Goal: Transaction & Acquisition: Purchase product/service

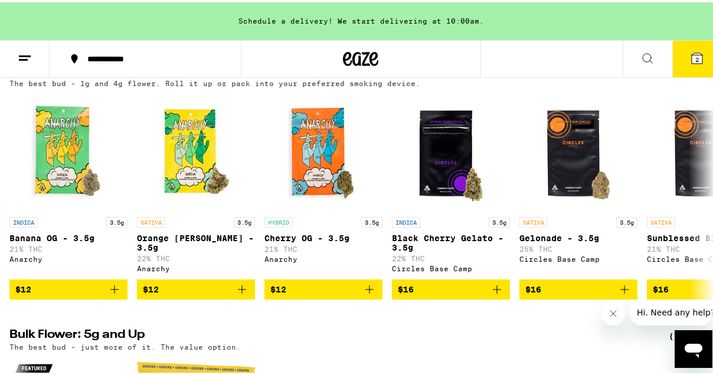
scroll to position [1239, 0]
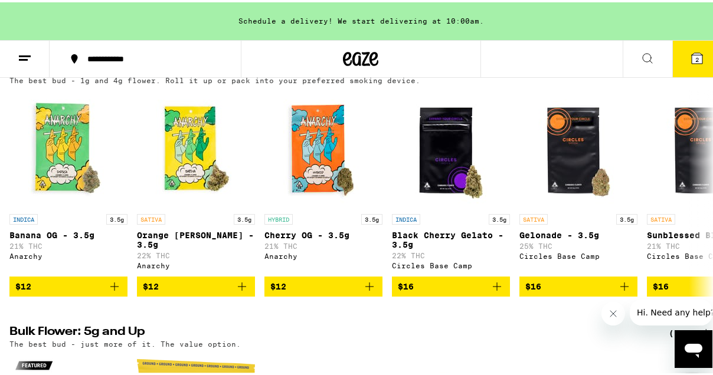
click at [690, 50] on icon at bounding box center [697, 56] width 14 height 14
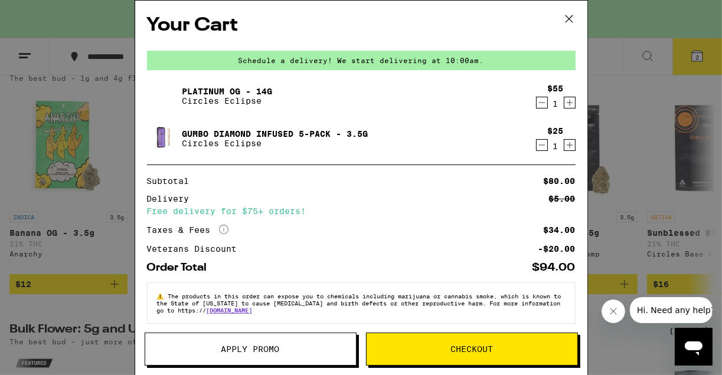
click at [536, 106] on icon "Decrement" at bounding box center [541, 103] width 11 height 14
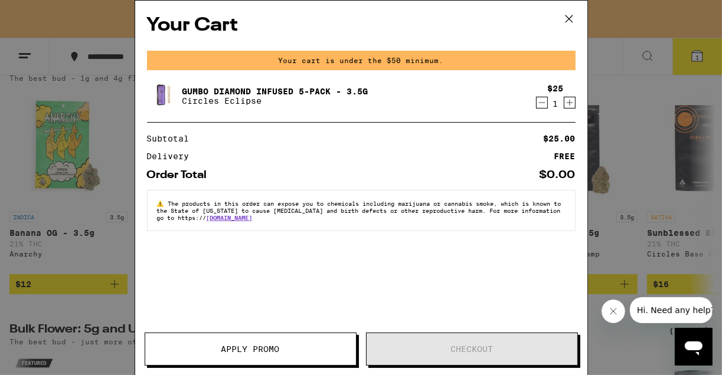
click at [566, 14] on icon at bounding box center [569, 19] width 18 height 18
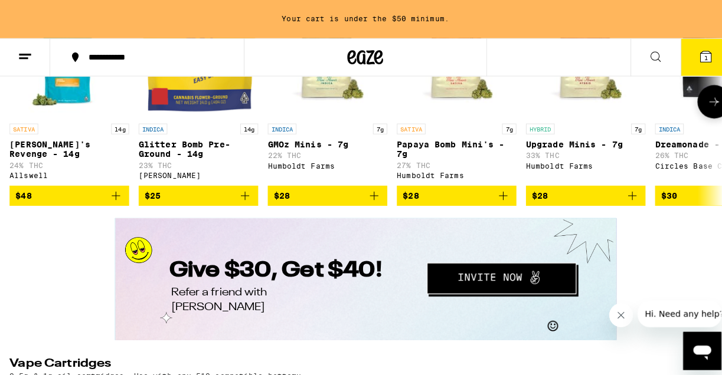
scroll to position [1593, 0]
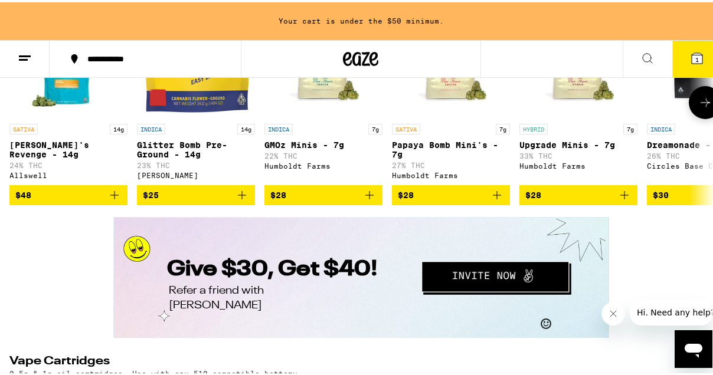
click at [236, 200] on icon "Add to bag" at bounding box center [242, 193] width 14 height 14
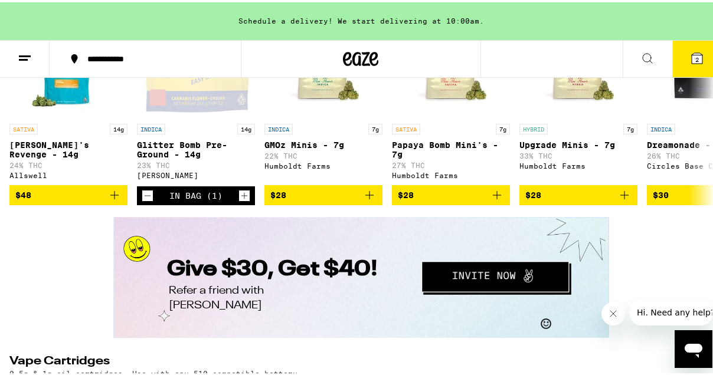
click at [691, 57] on icon at bounding box center [696, 56] width 11 height 11
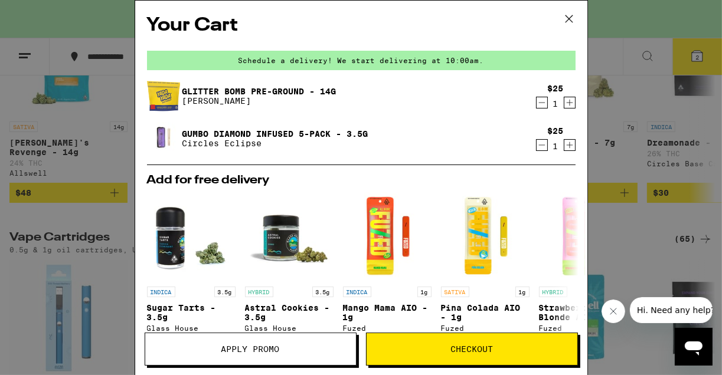
drag, startPoint x: 336, startPoint y: 123, endPoint x: 288, endPoint y: 146, distance: 53.8
click at [288, 146] on p "Circles Eclipse" at bounding box center [275, 143] width 186 height 9
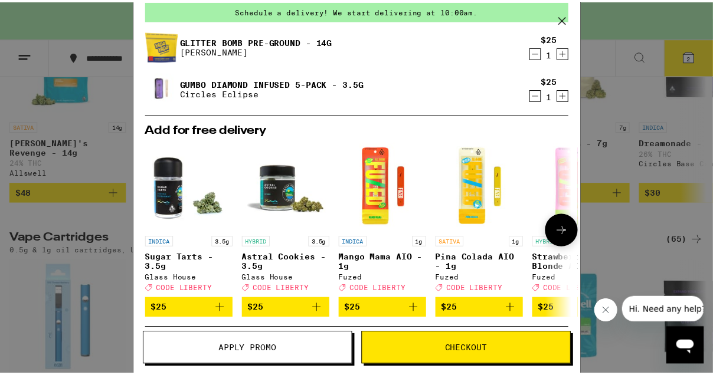
scroll to position [118, 0]
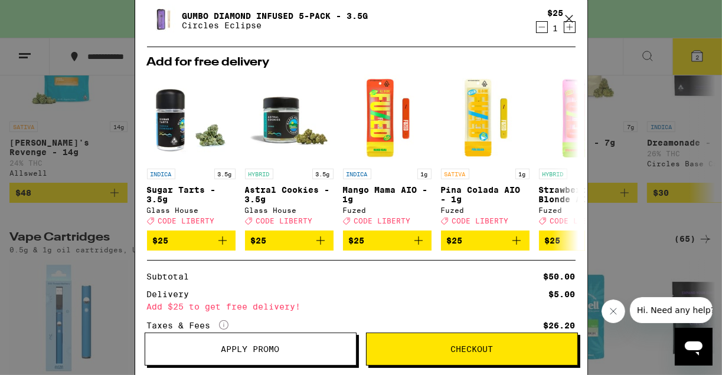
click at [573, 14] on icon at bounding box center [569, 19] width 18 height 18
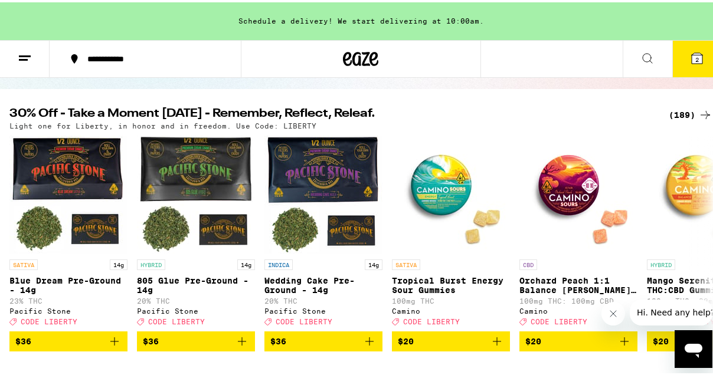
scroll to position [118, 0]
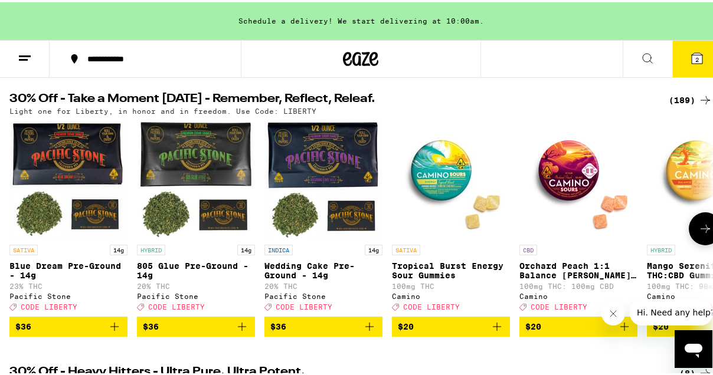
click at [698, 234] on icon at bounding box center [705, 226] width 14 height 14
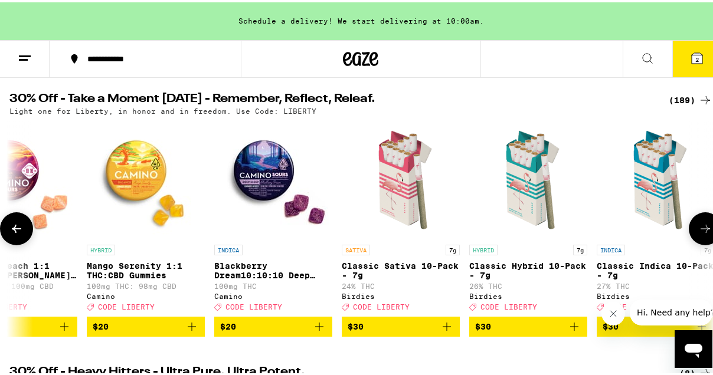
click at [698, 234] on icon at bounding box center [705, 226] width 14 height 14
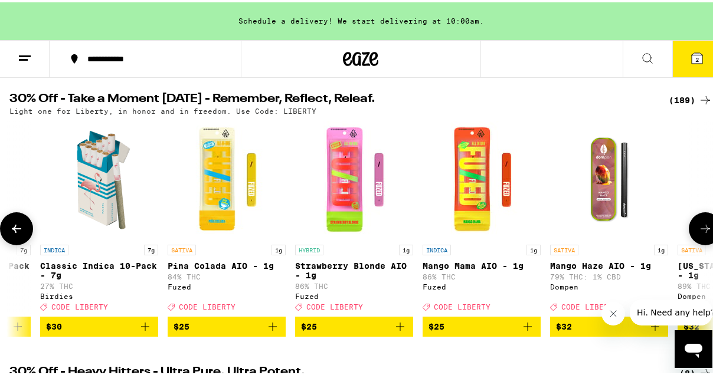
scroll to position [0, 1127]
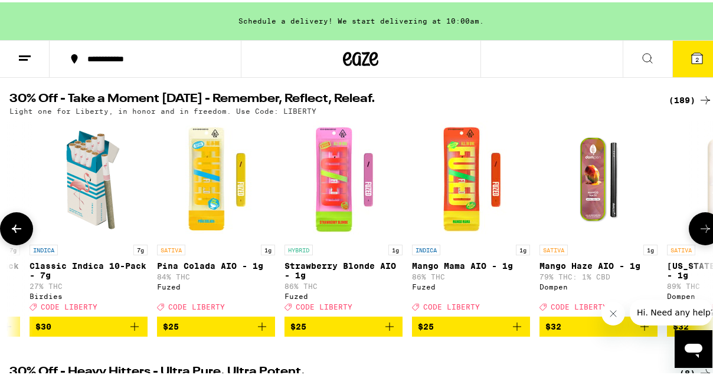
click at [701, 232] on icon at bounding box center [705, 226] width 14 height 14
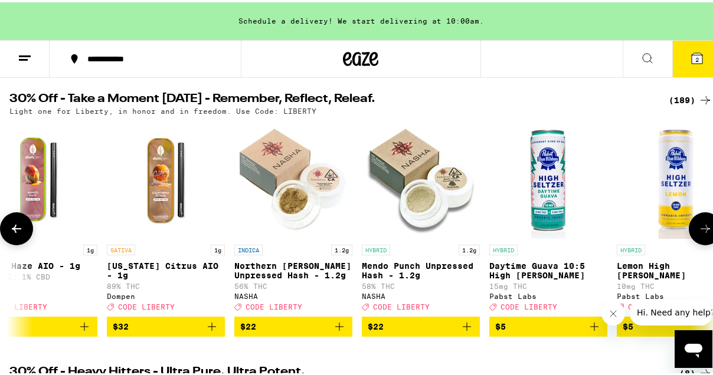
scroll to position [0, 1692]
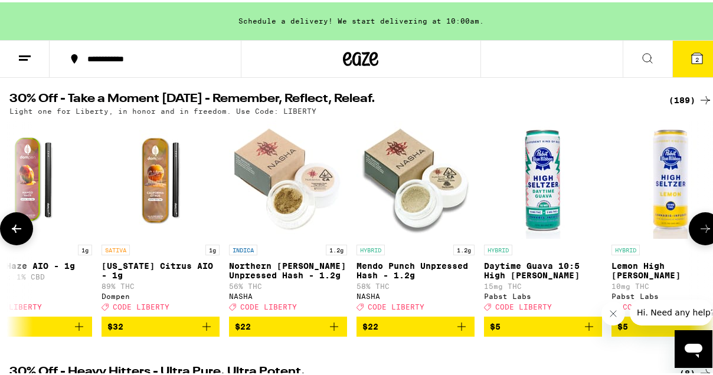
click at [701, 232] on icon at bounding box center [705, 226] width 14 height 14
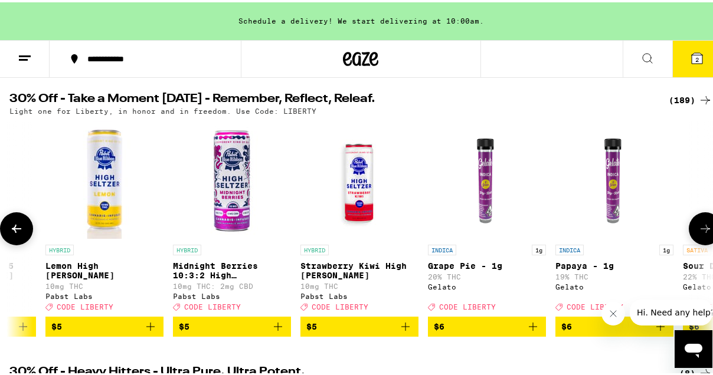
click at [701, 232] on icon at bounding box center [705, 226] width 14 height 14
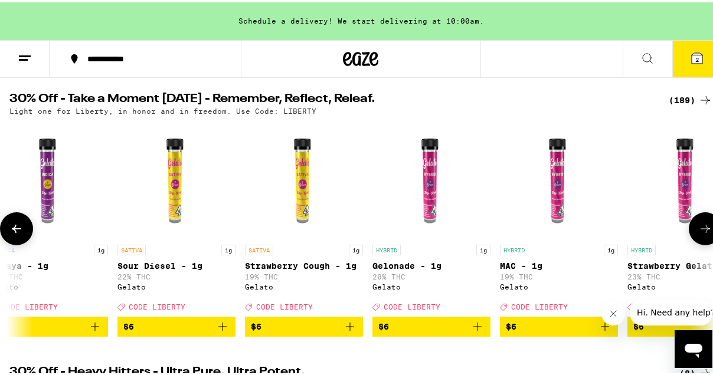
click at [701, 232] on icon at bounding box center [705, 226] width 14 height 14
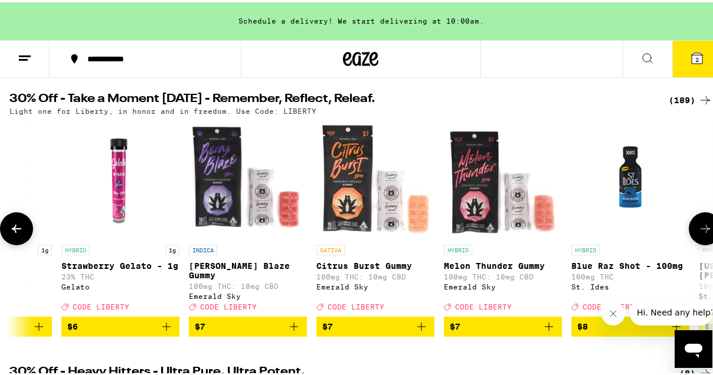
click at [701, 232] on icon at bounding box center [705, 226] width 14 height 14
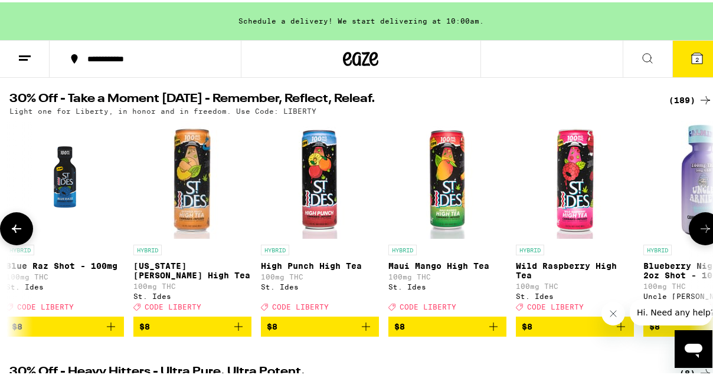
click at [701, 232] on icon at bounding box center [705, 226] width 14 height 14
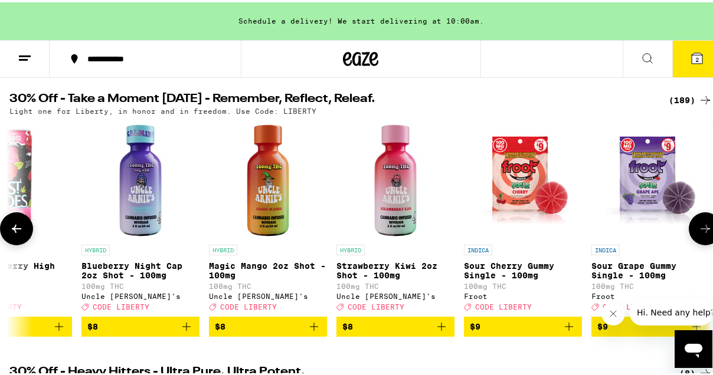
scroll to position [0, 4519]
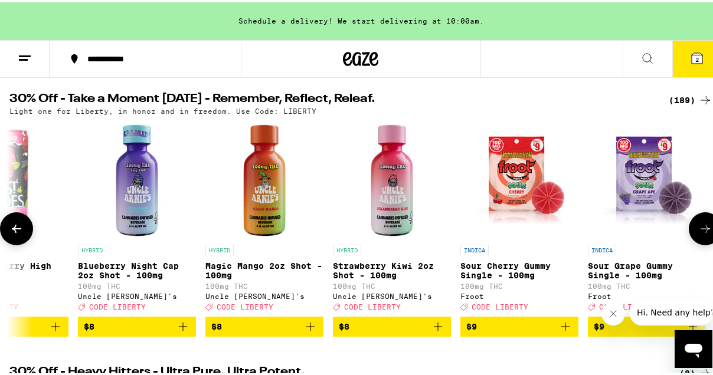
click at [701, 232] on icon at bounding box center [705, 226] width 14 height 14
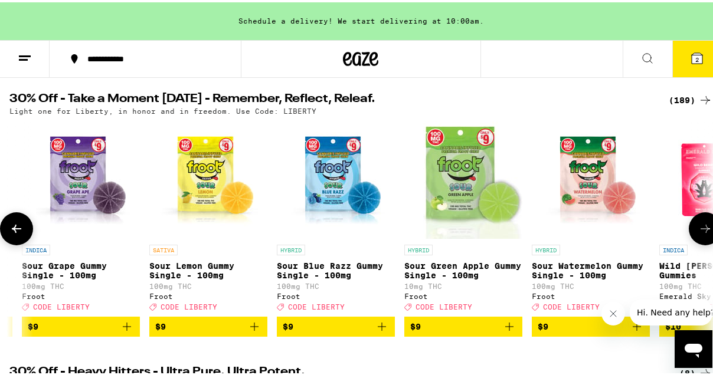
click at [701, 232] on icon at bounding box center [705, 226] width 14 height 14
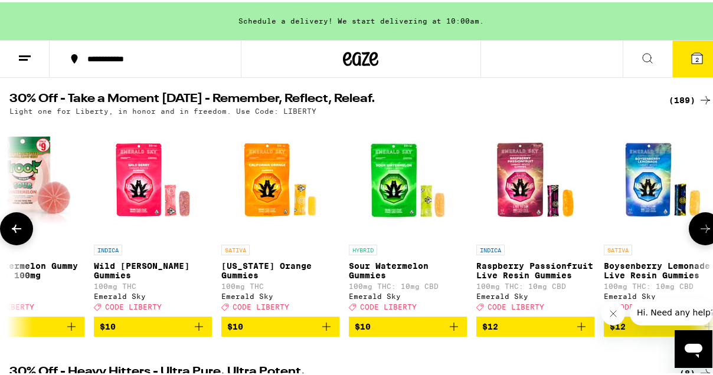
click at [701, 232] on icon at bounding box center [705, 226] width 14 height 14
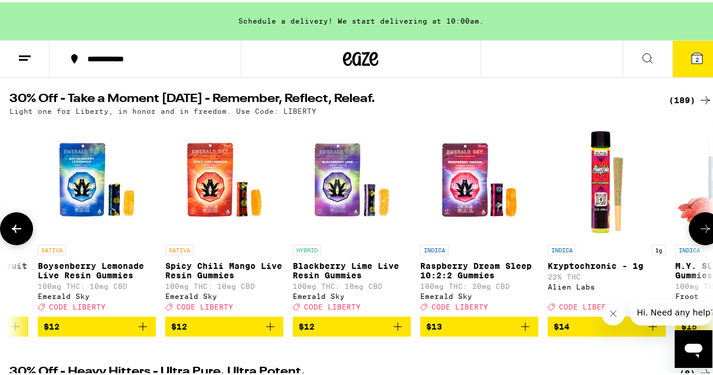
click at [701, 232] on icon at bounding box center [705, 226] width 14 height 14
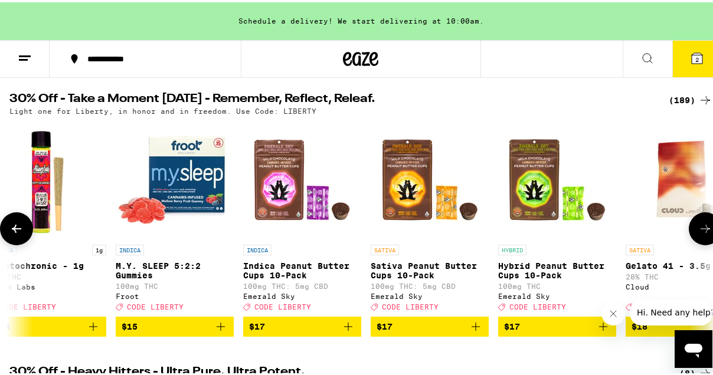
scroll to position [0, 6781]
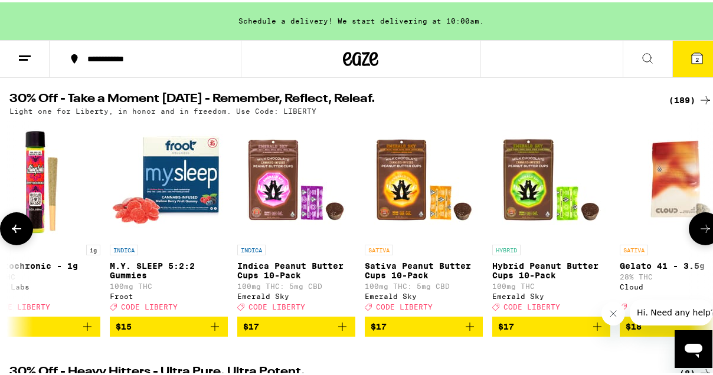
click at [701, 232] on icon at bounding box center [705, 226] width 14 height 14
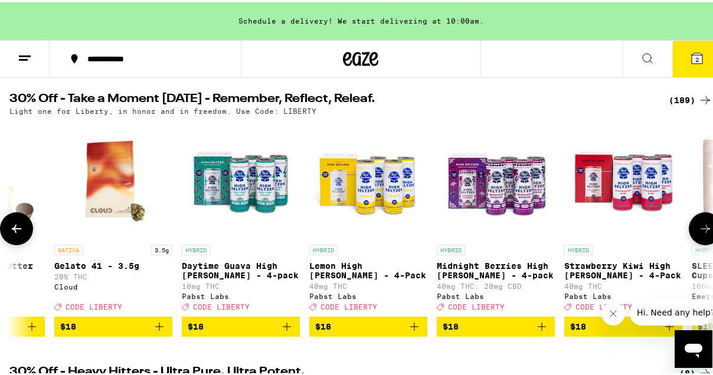
click at [701, 232] on icon at bounding box center [705, 226] width 14 height 14
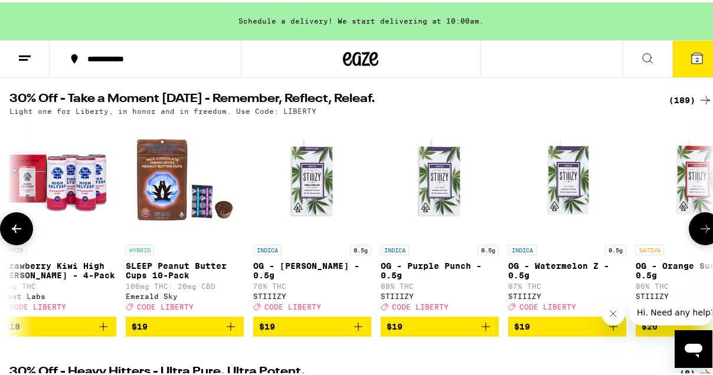
click at [701, 232] on icon at bounding box center [705, 226] width 14 height 14
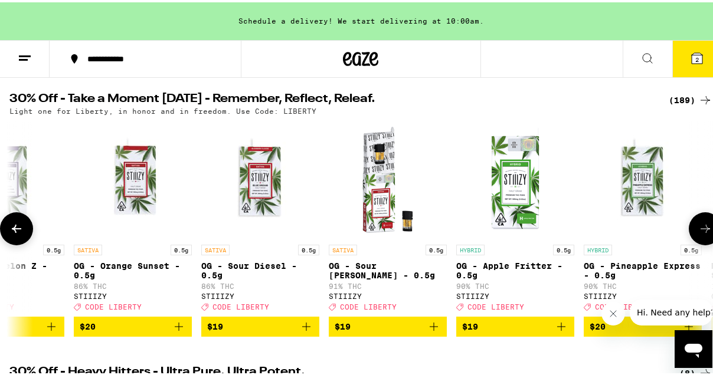
scroll to position [0, 8477]
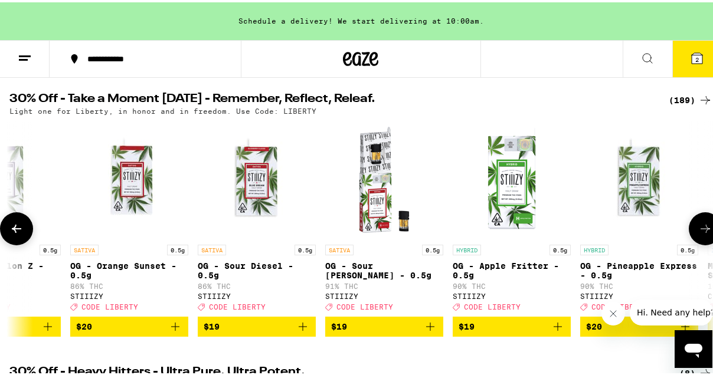
click at [701, 232] on icon at bounding box center [705, 226] width 14 height 14
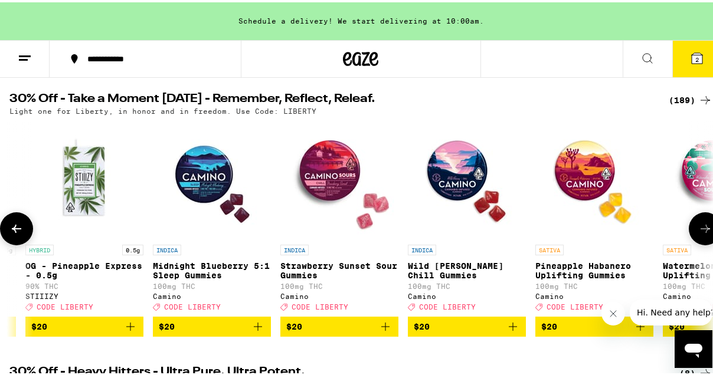
click at [701, 232] on icon at bounding box center [705, 226] width 14 height 14
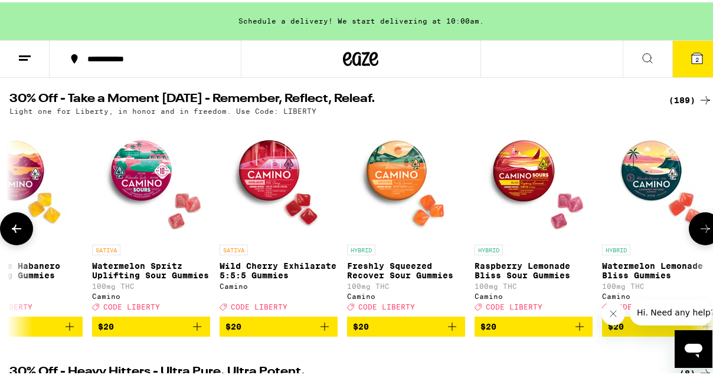
click at [701, 232] on icon at bounding box center [705, 226] width 14 height 14
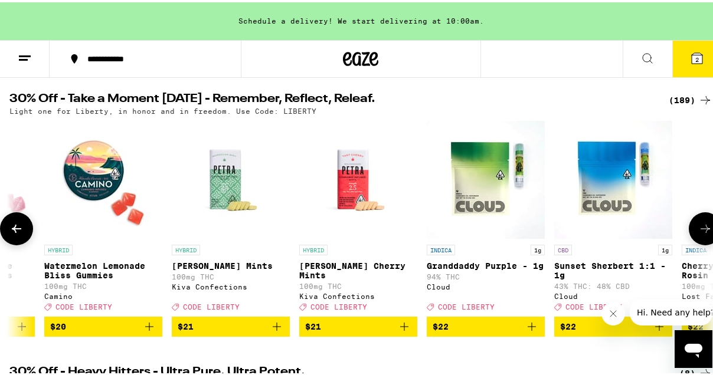
scroll to position [0, 10168]
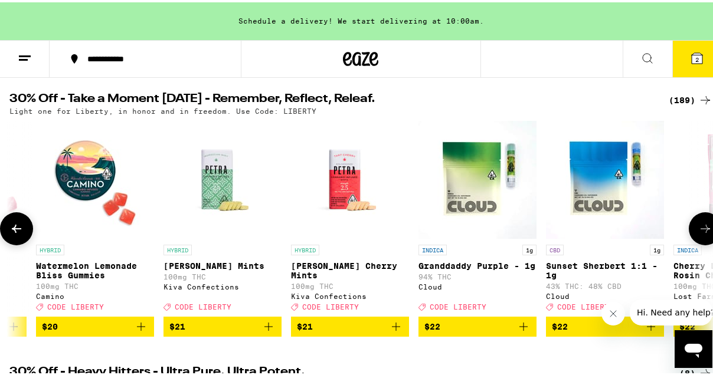
click at [701, 232] on icon at bounding box center [705, 226] width 14 height 14
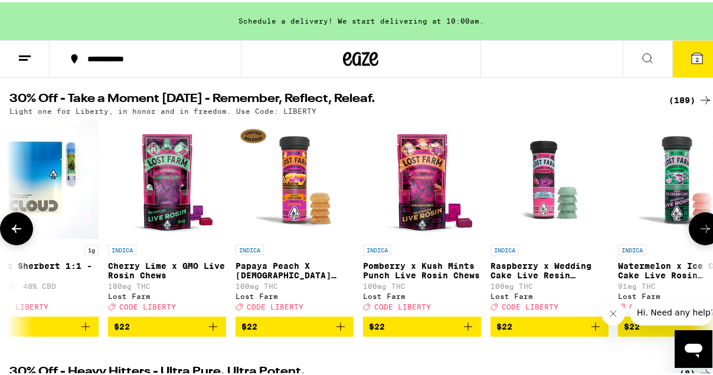
click at [701, 232] on icon at bounding box center [705, 226] width 14 height 14
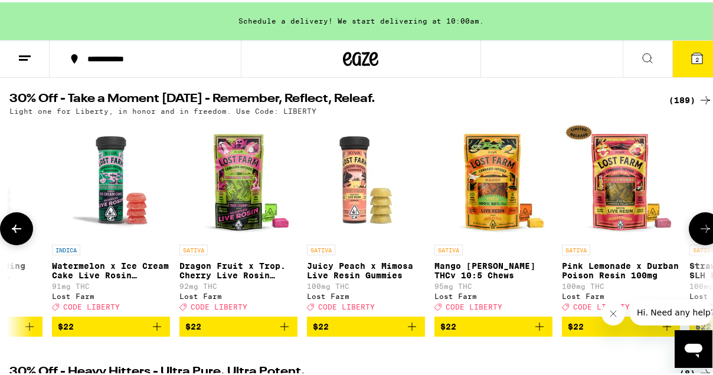
click at [701, 232] on icon at bounding box center [705, 226] width 14 height 14
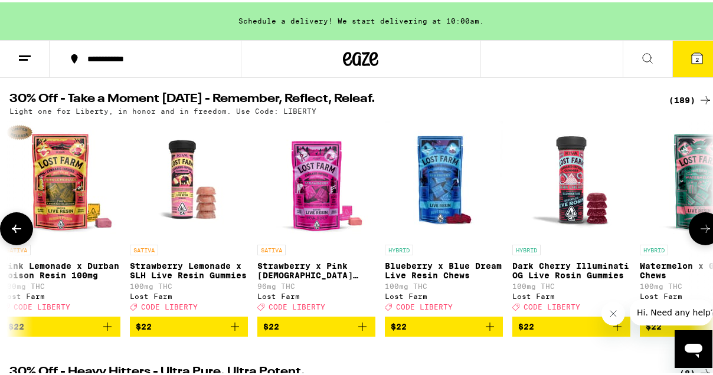
scroll to position [0, 11864]
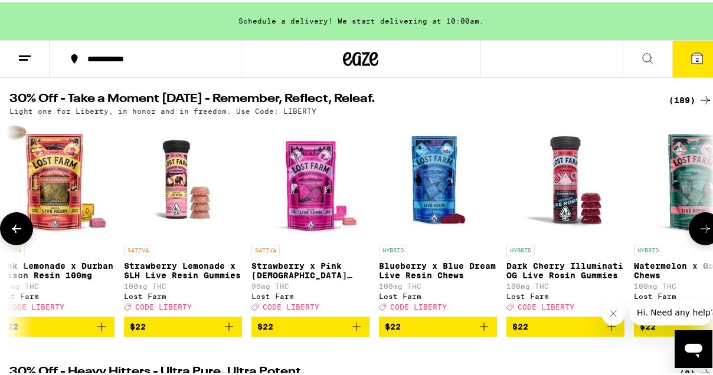
click at [16, 233] on icon at bounding box center [16, 226] width 14 height 14
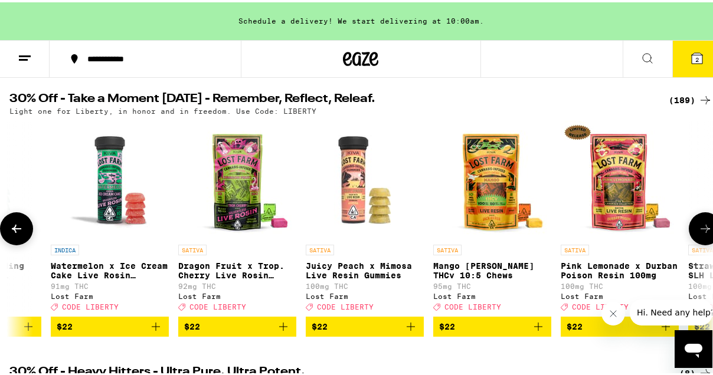
scroll to position [0, 11299]
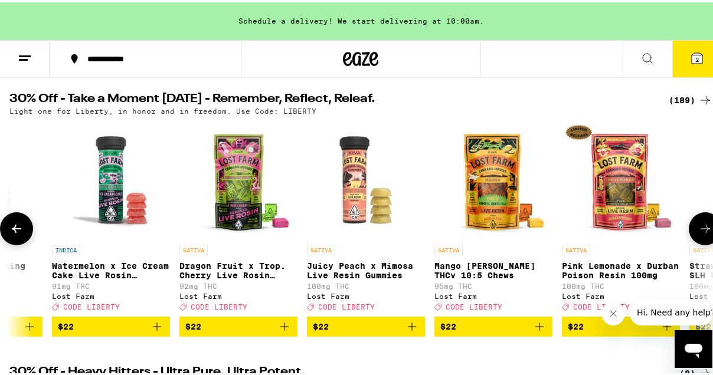
click at [700, 228] on icon at bounding box center [704, 226] width 9 height 8
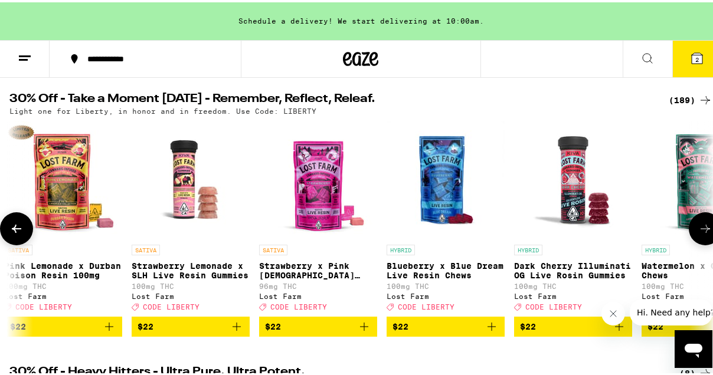
scroll to position [0, 11865]
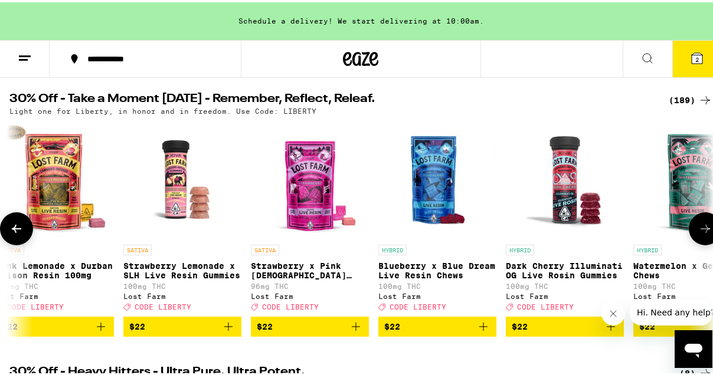
click at [14, 225] on icon at bounding box center [16, 226] width 14 height 14
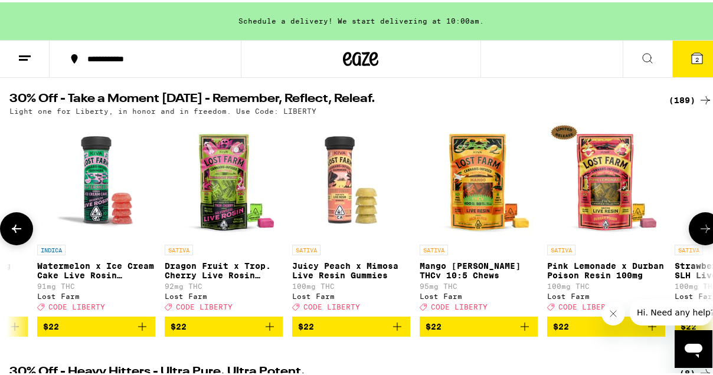
scroll to position [0, 11300]
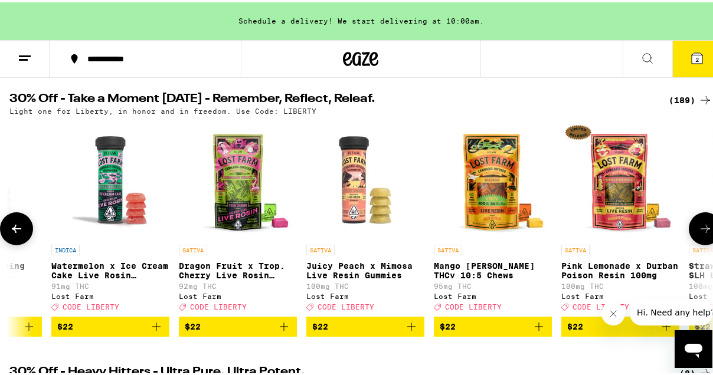
click at [698, 234] on icon at bounding box center [705, 226] width 14 height 14
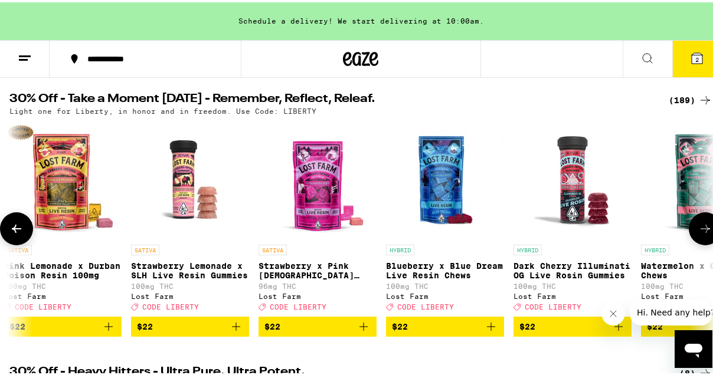
scroll to position [0, 11866]
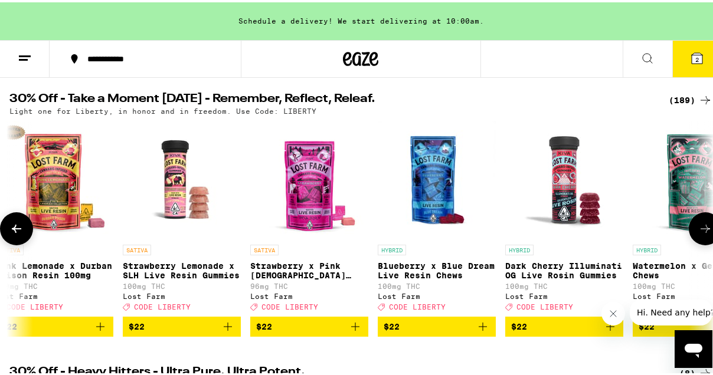
click at [355, 329] on icon "Add to bag" at bounding box center [355, 324] width 8 height 8
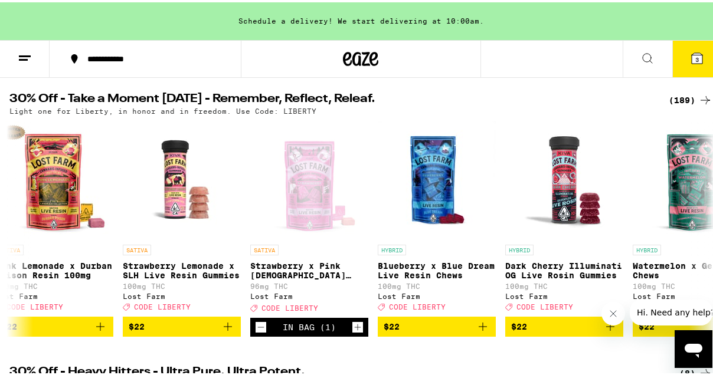
click at [691, 56] on icon at bounding box center [696, 56] width 11 height 11
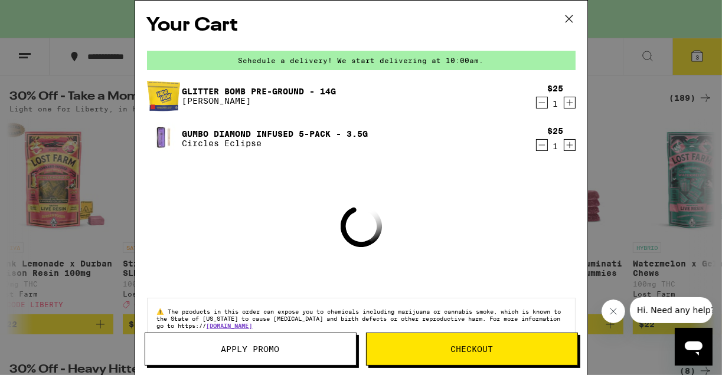
click at [232, 363] on button "Apply Promo" at bounding box center [251, 349] width 212 height 33
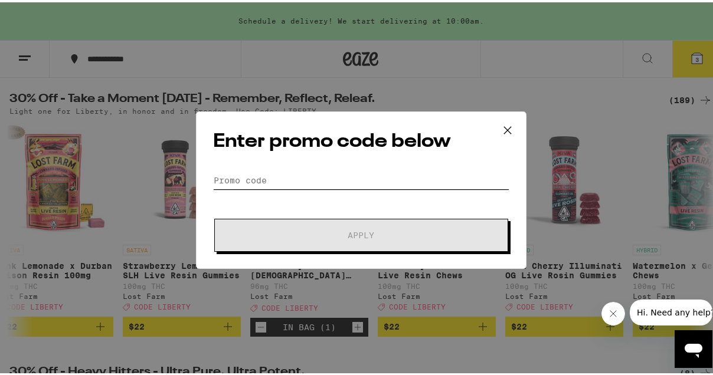
click at [250, 182] on input "Promo Code" at bounding box center [361, 178] width 296 height 18
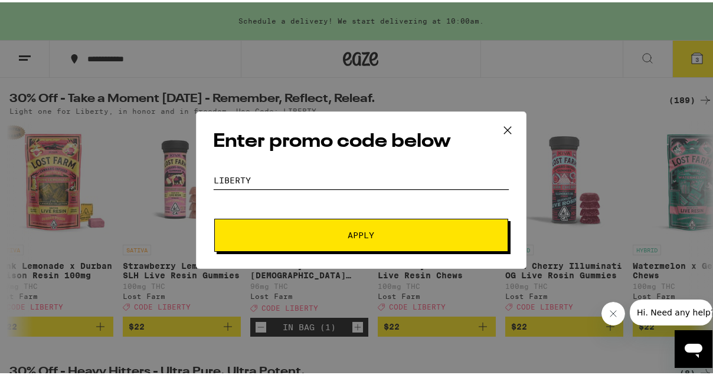
type input "liberty"
click at [323, 220] on button "Apply" at bounding box center [361, 233] width 294 height 33
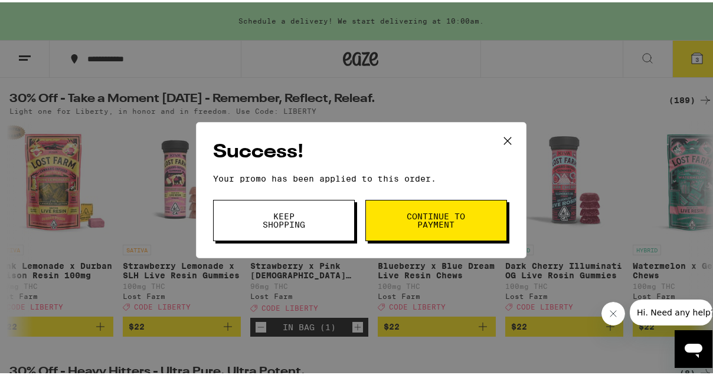
click at [316, 212] on button "Keep Shopping" at bounding box center [284, 218] width 142 height 41
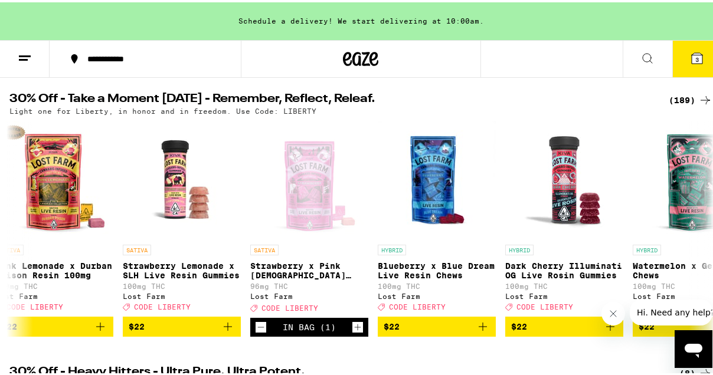
click at [691, 51] on icon at bounding box center [696, 56] width 11 height 11
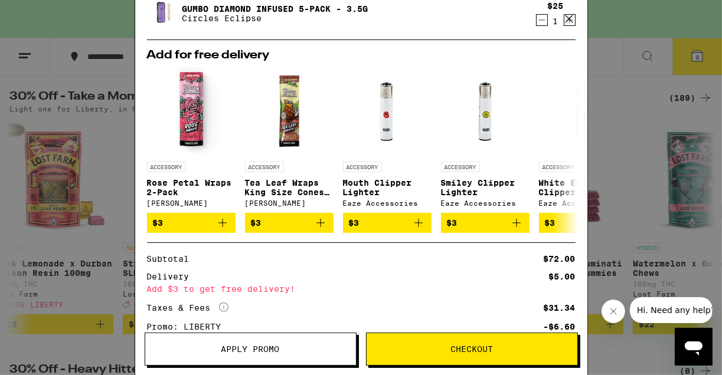
scroll to position [274, 0]
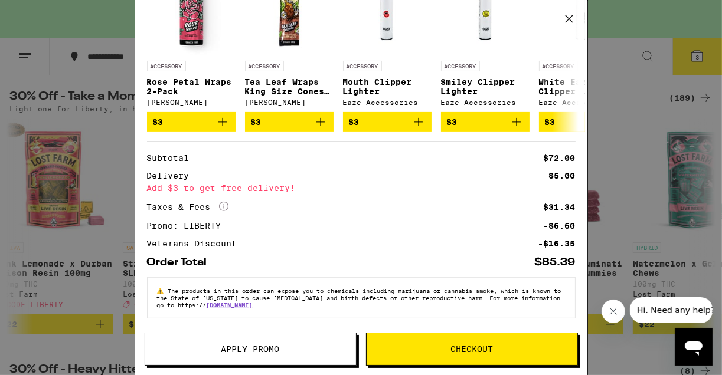
click at [473, 349] on span "Checkout" at bounding box center [471, 349] width 42 height 8
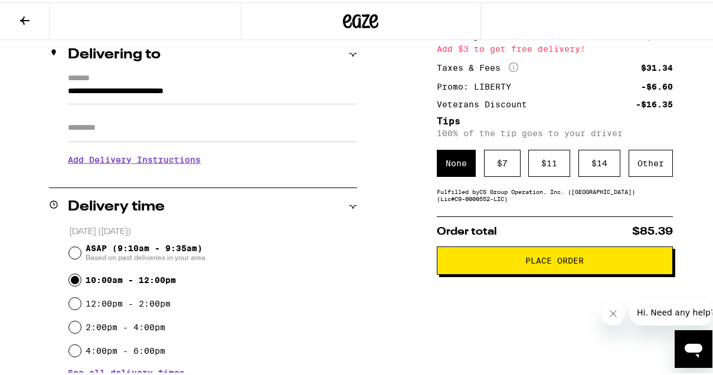
scroll to position [177, 0]
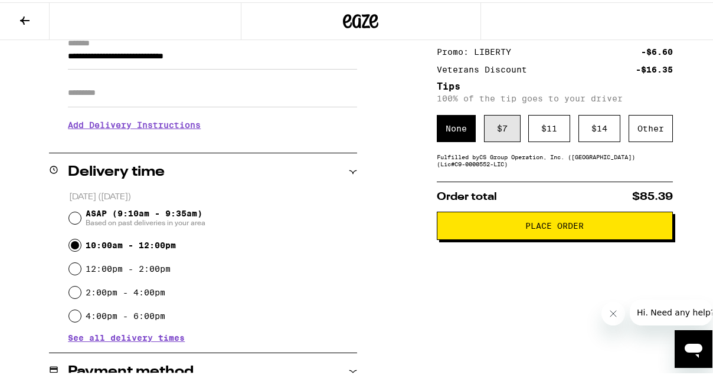
click at [503, 132] on div "$ 7" at bounding box center [502, 126] width 37 height 27
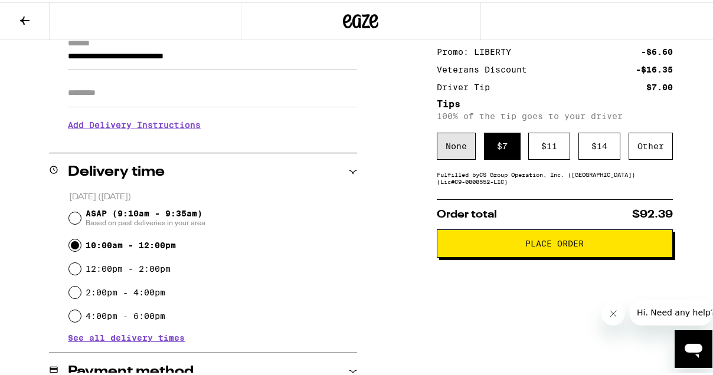
click at [445, 145] on div "None" at bounding box center [456, 143] width 39 height 27
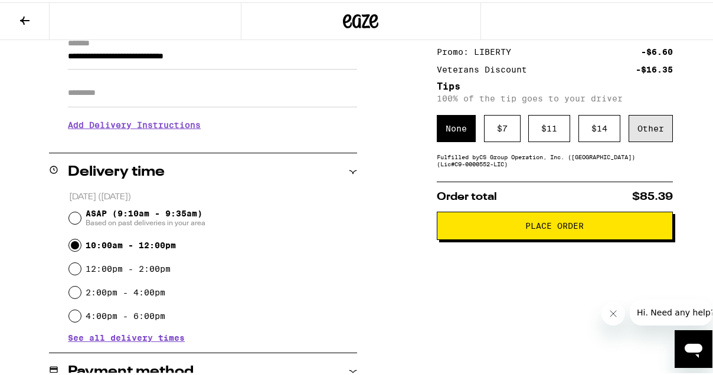
click at [632, 124] on div "Other" at bounding box center [650, 126] width 44 height 27
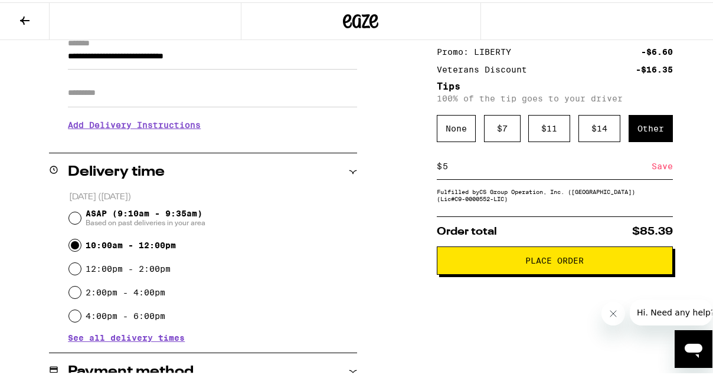
type input "5"
click at [70, 214] on input "ASAP (9:10am - 9:35am) Based on past deliveries in your area" at bounding box center [75, 216] width 12 height 12
radio input "true"
click at [488, 273] on button "Place Order" at bounding box center [555, 258] width 236 height 28
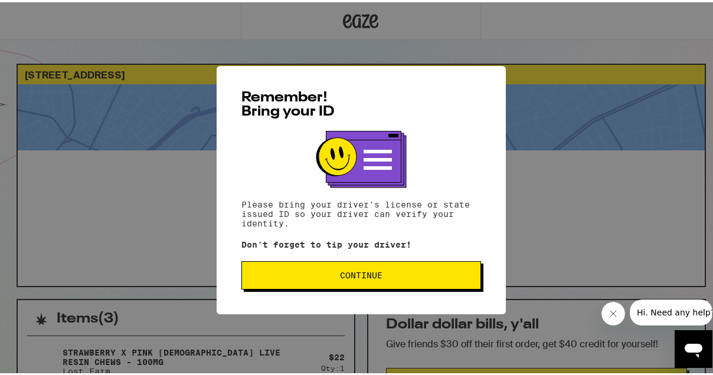
click at [399, 261] on button "Continue" at bounding box center [361, 273] width 240 height 28
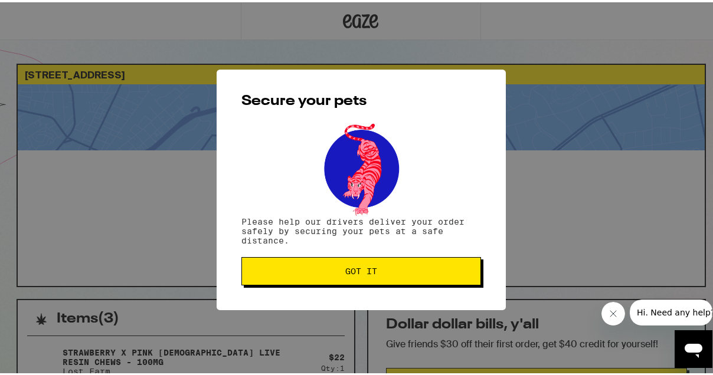
click at [397, 265] on button "Got it" at bounding box center [361, 269] width 240 height 28
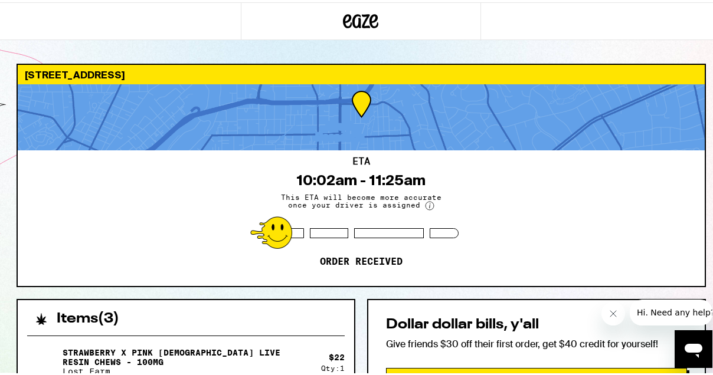
drag, startPoint x: 290, startPoint y: 164, endPoint x: 137, endPoint y: 198, distance: 156.6
click at [137, 198] on div "ETA 10:02am - 11:25am This ETA will become more accurate once your driver is as…" at bounding box center [361, 216] width 687 height 136
